Goal: Transaction & Acquisition: Purchase product/service

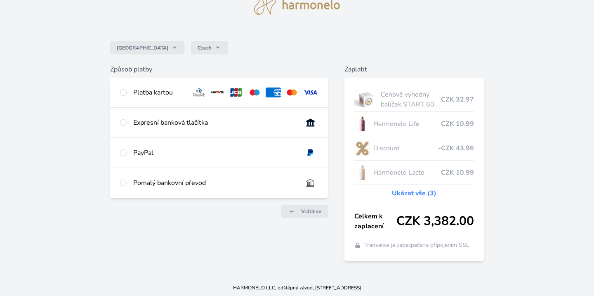
scroll to position [40, 0]
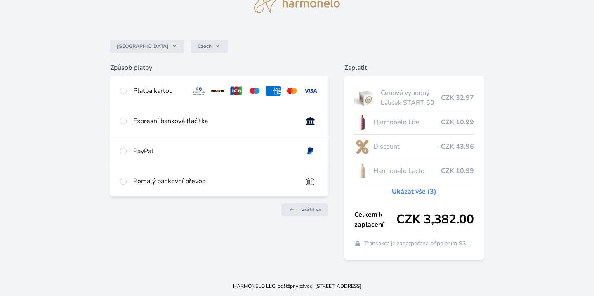
click at [406, 188] on link "Ukázat vše (3)" at bounding box center [414, 191] width 45 height 10
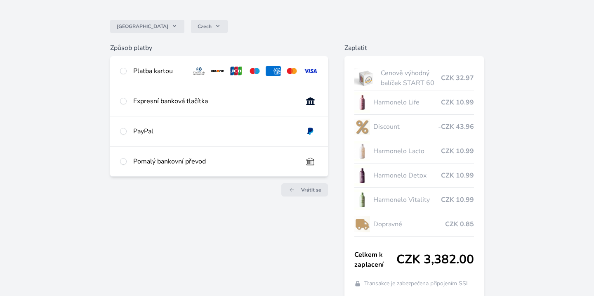
scroll to position [59, 0]
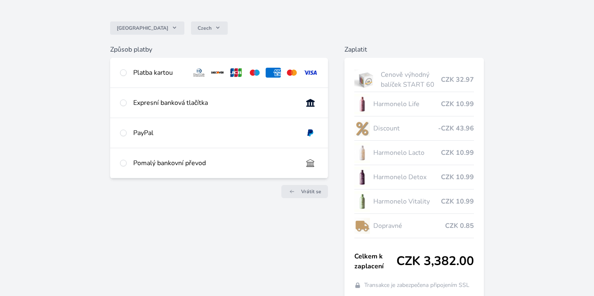
click at [163, 73] on div "Platba kartou" at bounding box center [159, 73] width 52 height 10
radio input "true"
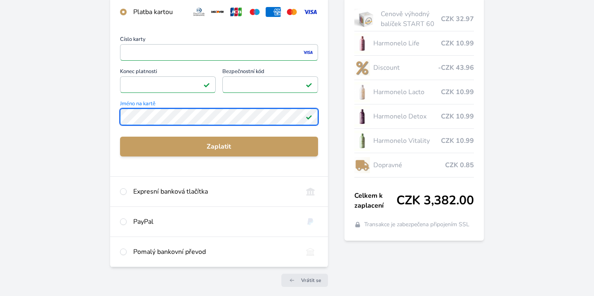
scroll to position [121, 0]
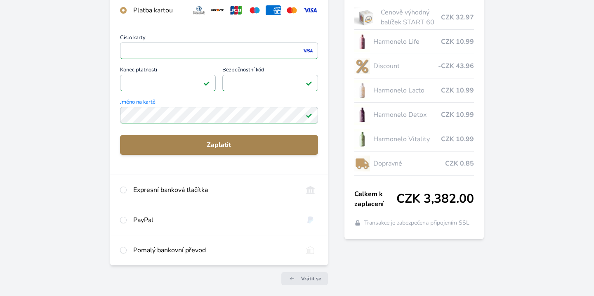
click at [248, 141] on span "Zaplatit" at bounding box center [219, 145] width 185 height 10
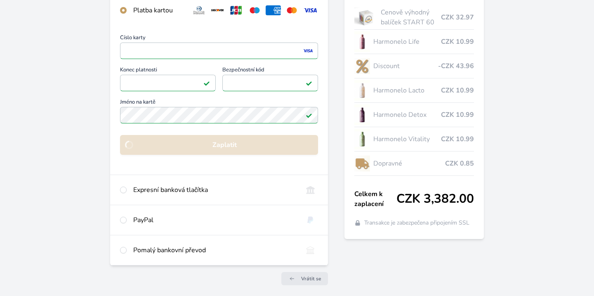
scroll to position [100, 0]
